Goal: Check status: Check status

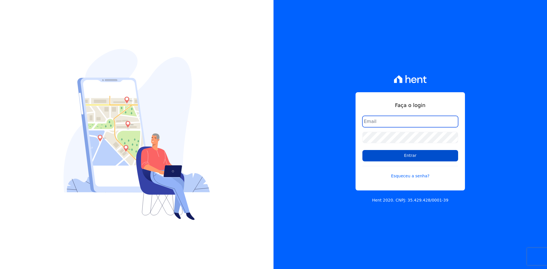
type input "financeiro02@mgfincorporadora.com.br"
click at [400, 156] on input "Entrar" at bounding box center [410, 155] width 96 height 11
type input "[EMAIL_ADDRESS][DOMAIN_NAME]"
click at [420, 159] on input "Entrar" at bounding box center [410, 155] width 96 height 11
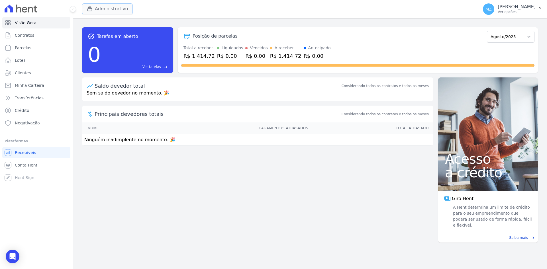
click at [105, 11] on button "Administrativo" at bounding box center [107, 8] width 51 height 11
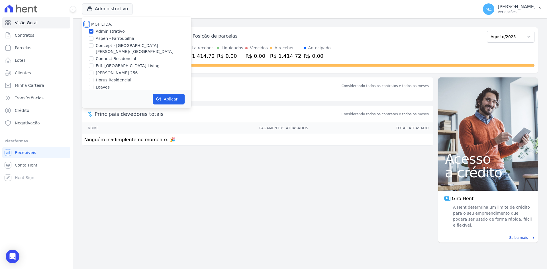
click at [88, 22] on input "MGF LTDA." at bounding box center [86, 24] width 5 height 5
checkbox input "true"
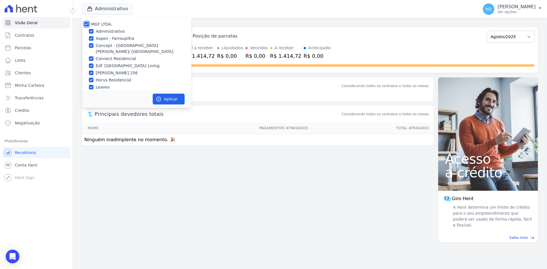
checkbox input "true"
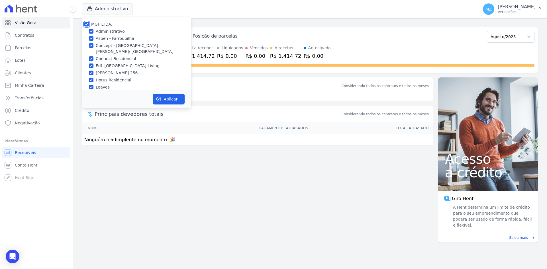
checkbox input "true"
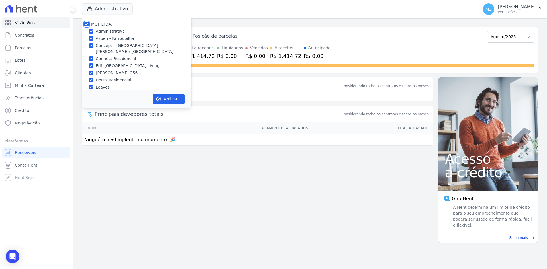
checkbox input "true"
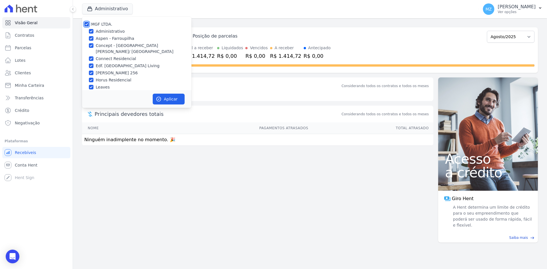
checkbox input "true"
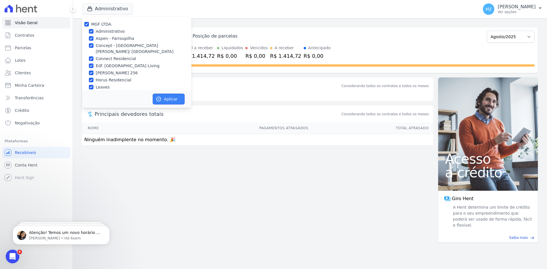
click at [165, 96] on button "Aplicar" at bounding box center [169, 99] width 32 height 11
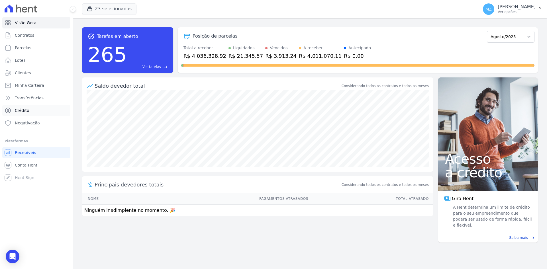
click at [26, 108] on span "Crédito" at bounding box center [22, 111] width 15 height 6
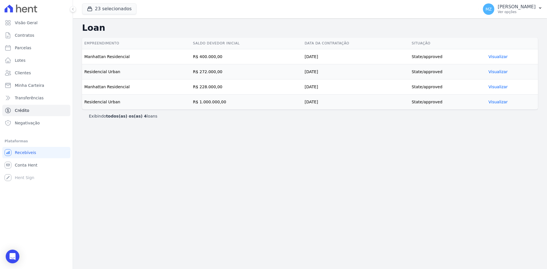
click at [496, 57] on link "Visualizar" at bounding box center [497, 56] width 19 height 5
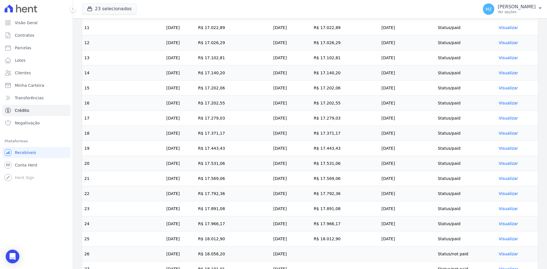
scroll to position [404, 0]
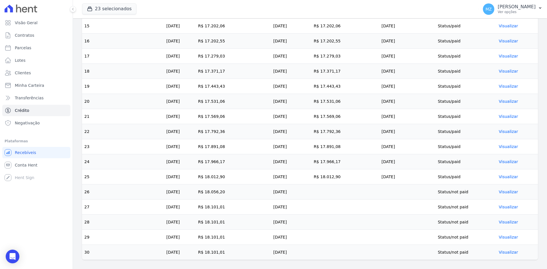
click at [504, 191] on link "Visualizar" at bounding box center [508, 192] width 19 height 5
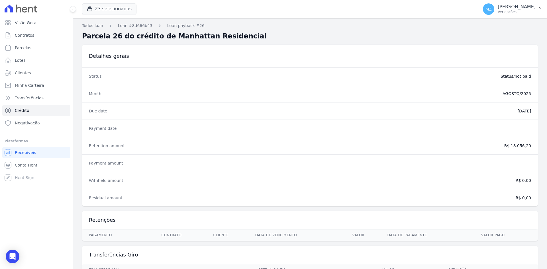
drag, startPoint x: 509, startPoint y: 146, endPoint x: 526, endPoint y: 146, distance: 17.4
click at [526, 146] on div "Retention amount R$ 18.056,20" at bounding box center [310, 145] width 456 height 17
copy dd "18.056,20"
